Goal: Information Seeking & Learning: Learn about a topic

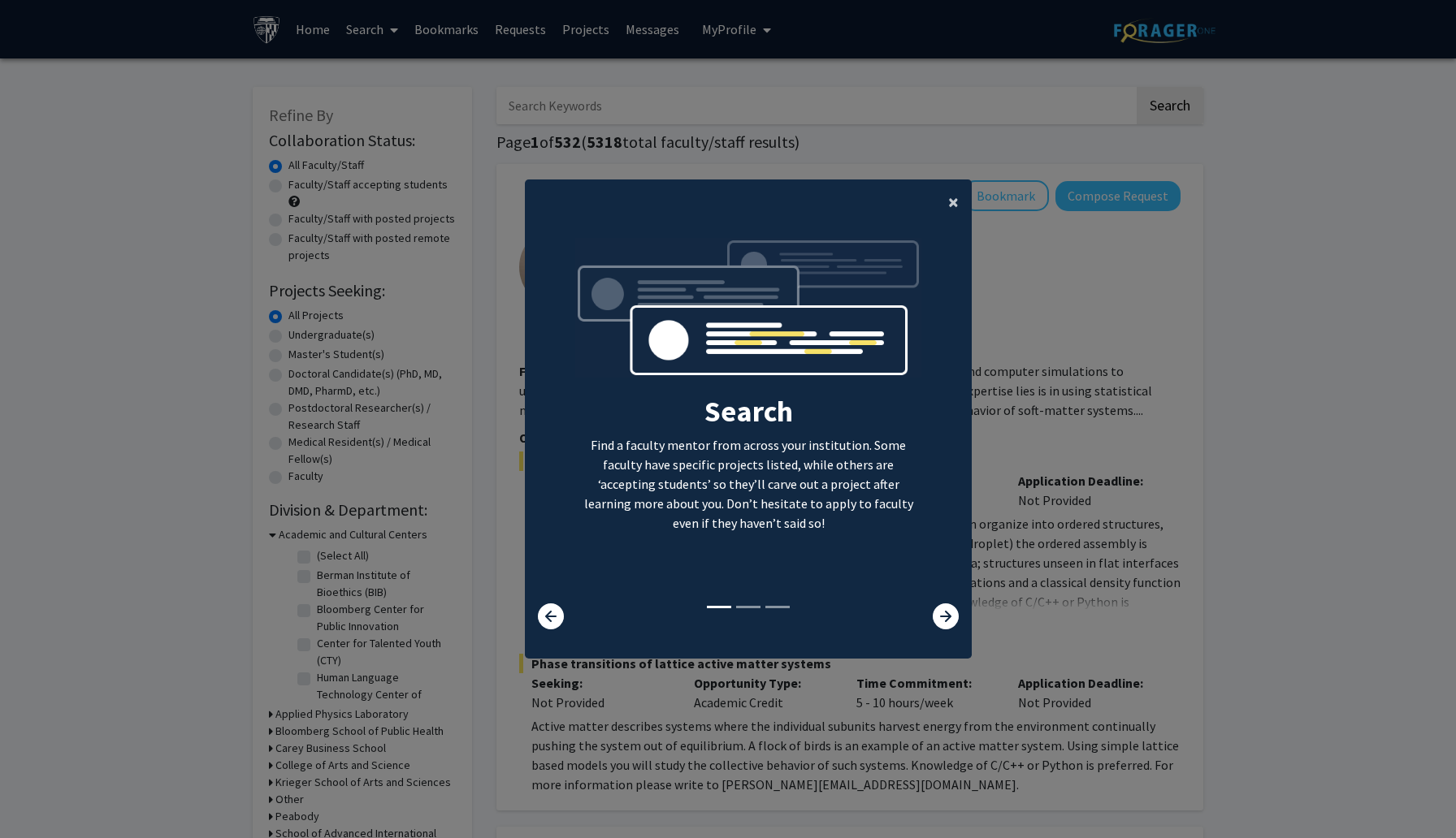
click at [958, 200] on span "×" at bounding box center [952, 201] width 10 height 25
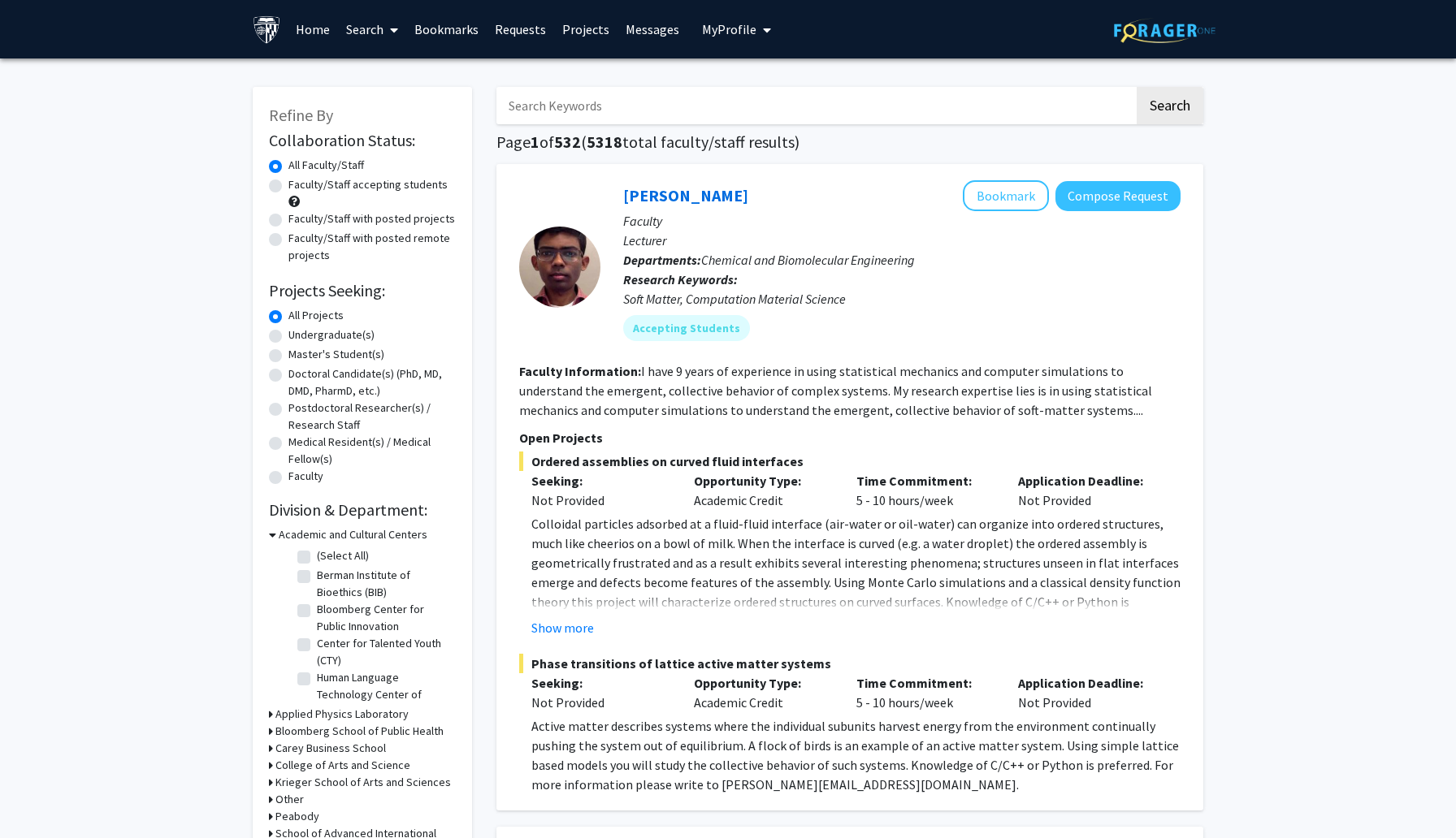
click at [886, 104] on input "Search Keywords" at bounding box center [815, 105] width 637 height 37
type input "zebrafish"
click at [1136, 87] on button "Search" at bounding box center [1170, 105] width 67 height 37
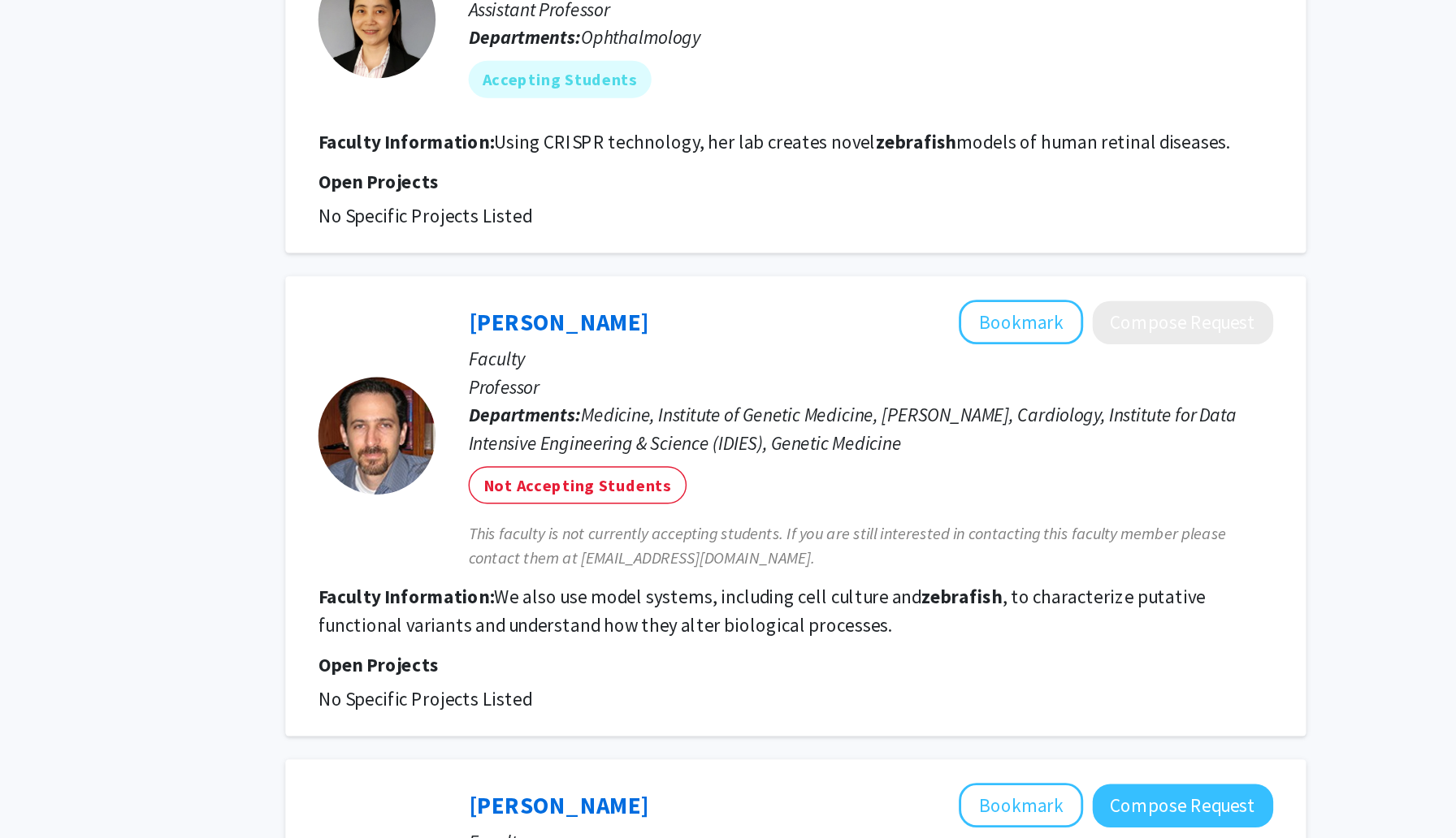
scroll to position [2046, 0]
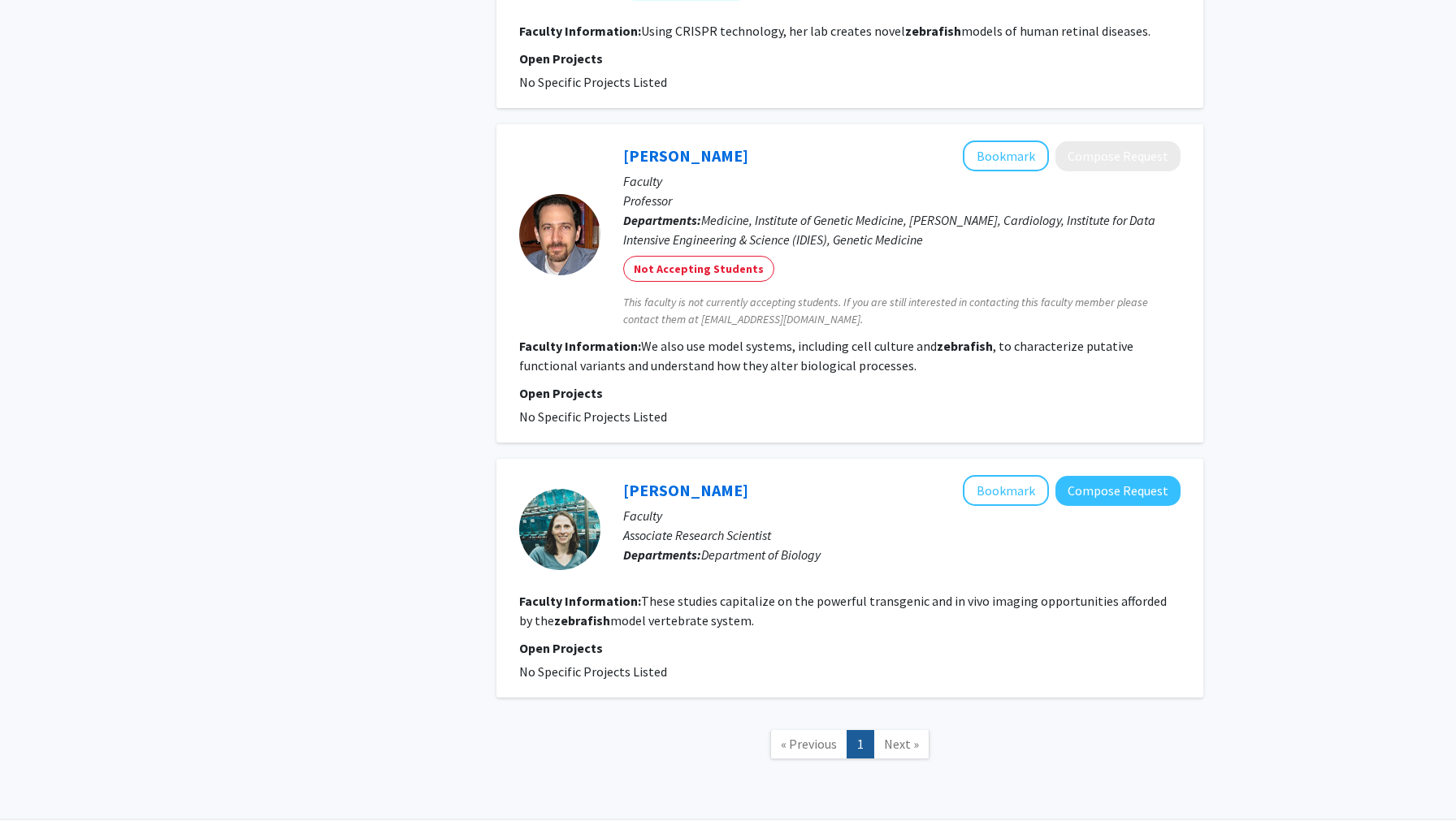
click at [893, 735] on nav "« Previous 1 Next »" at bounding box center [849, 747] width 707 height 66
click at [893, 736] on span "Next »" at bounding box center [902, 745] width 35 height 17
click at [905, 736] on span "Next »" at bounding box center [902, 745] width 35 height 17
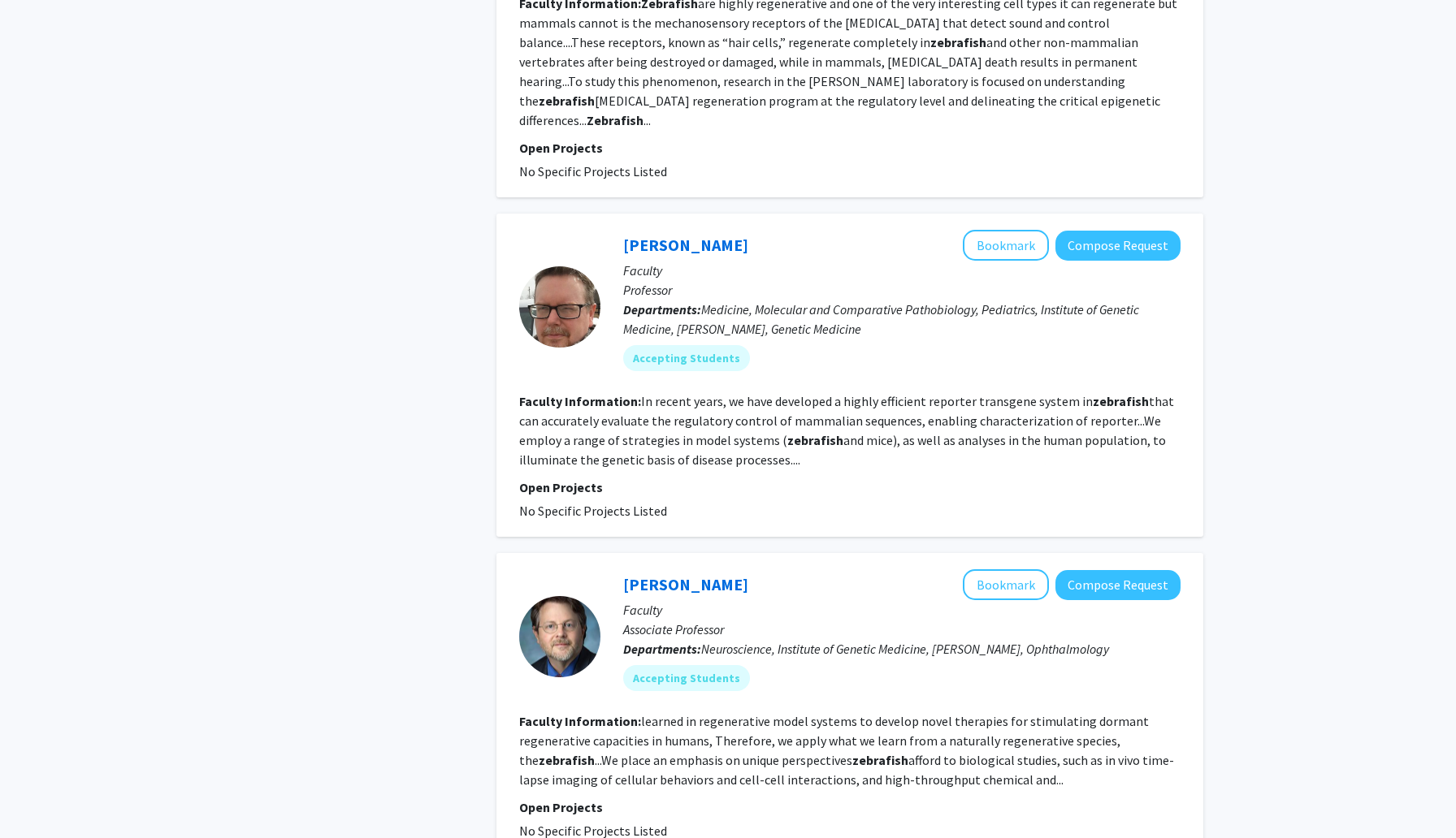
scroll to position [0, 0]
